Goal: Task Accomplishment & Management: Manage account settings

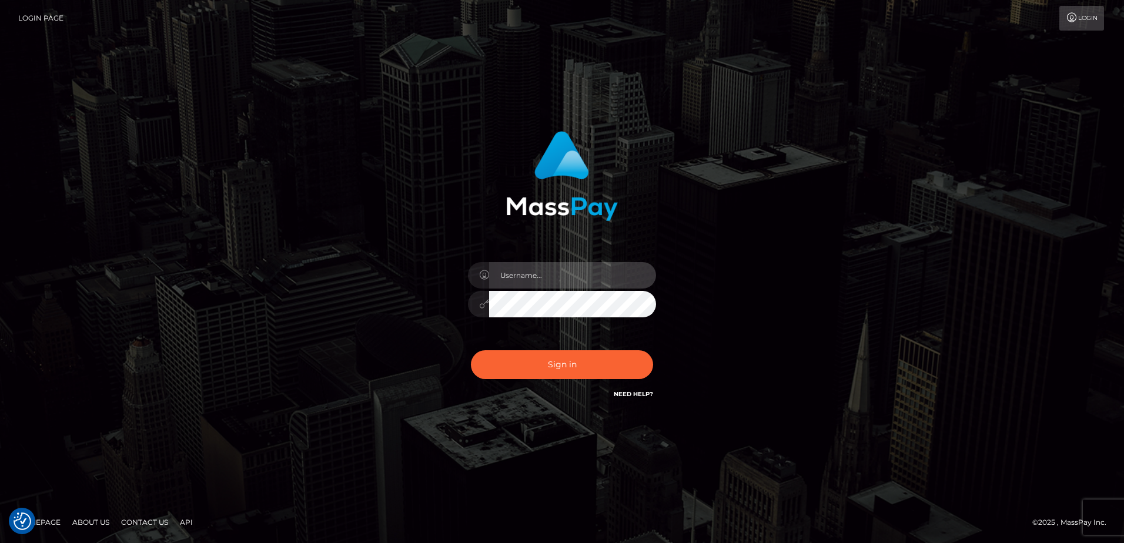
type input "[PERSON_NAME]"
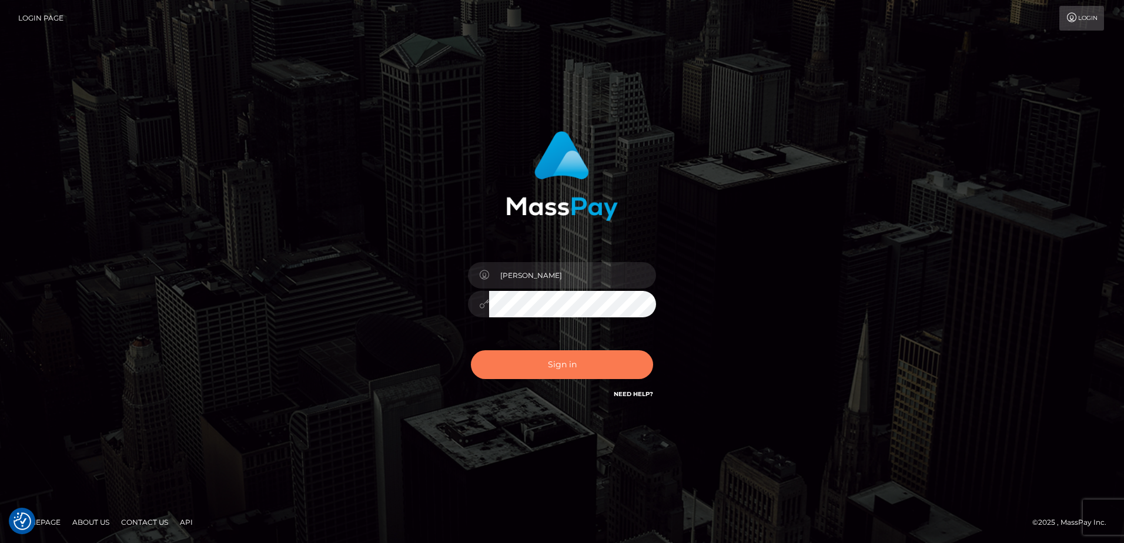
click at [560, 368] on button "Sign in" at bounding box center [562, 364] width 182 height 29
click at [353, 366] on div "[PERSON_NAME] Sign in" at bounding box center [562, 271] width 670 height 299
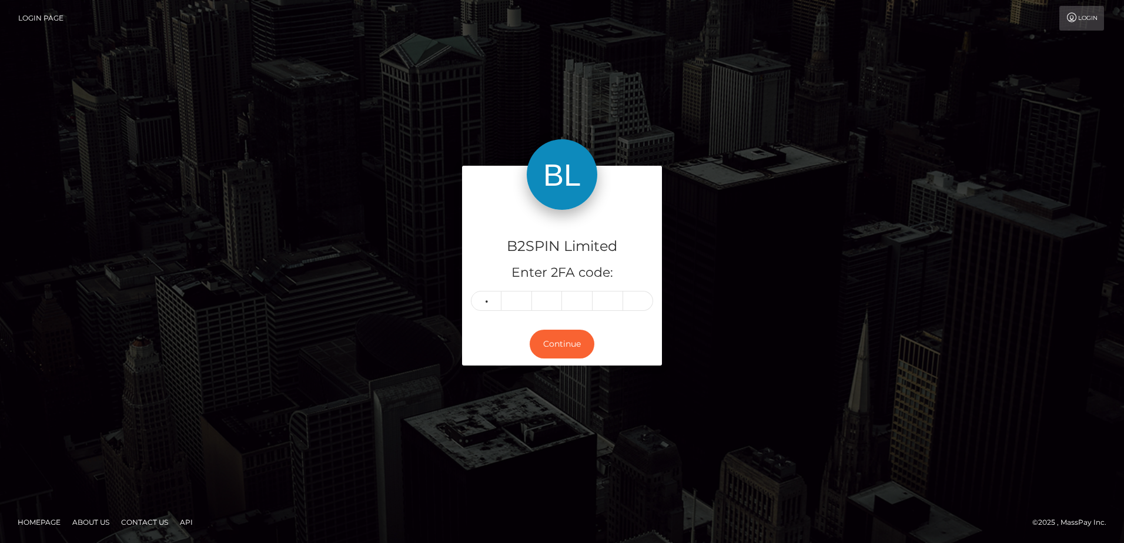
type input "4"
type input "5"
type input "3"
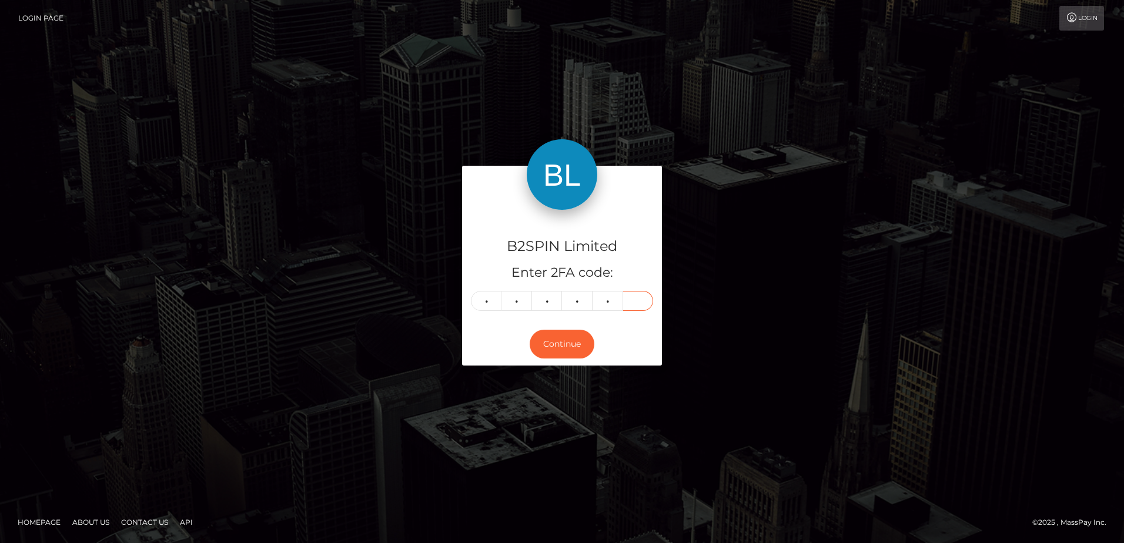
type input "8"
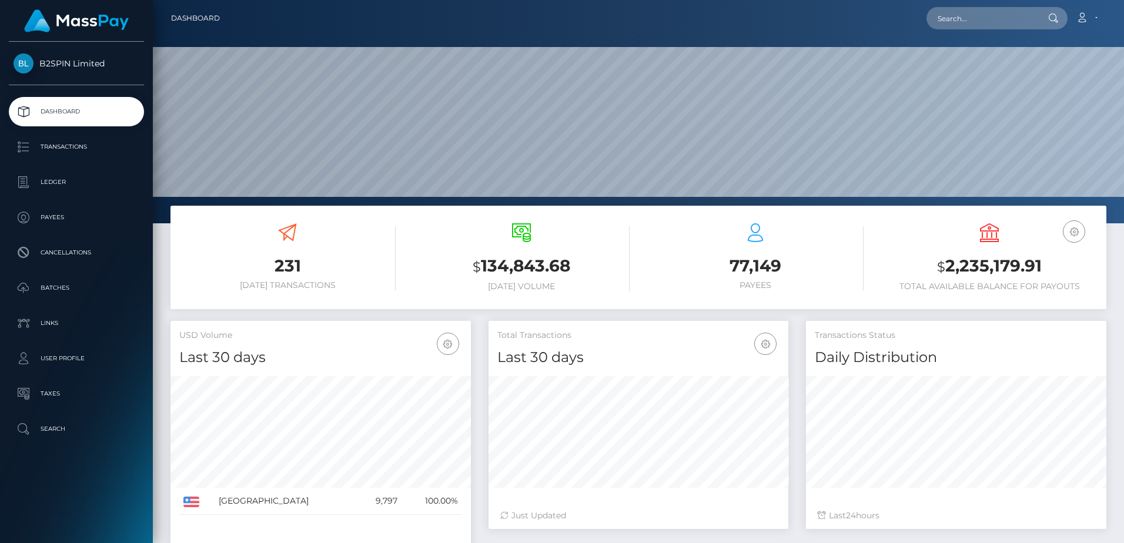
scroll to position [209, 300]
click at [1016, 266] on h3 "$ 2,235,179.91" at bounding box center [990, 267] width 216 height 24
copy h3 "2,235,179.91"
